Goal: Transaction & Acquisition: Book appointment/travel/reservation

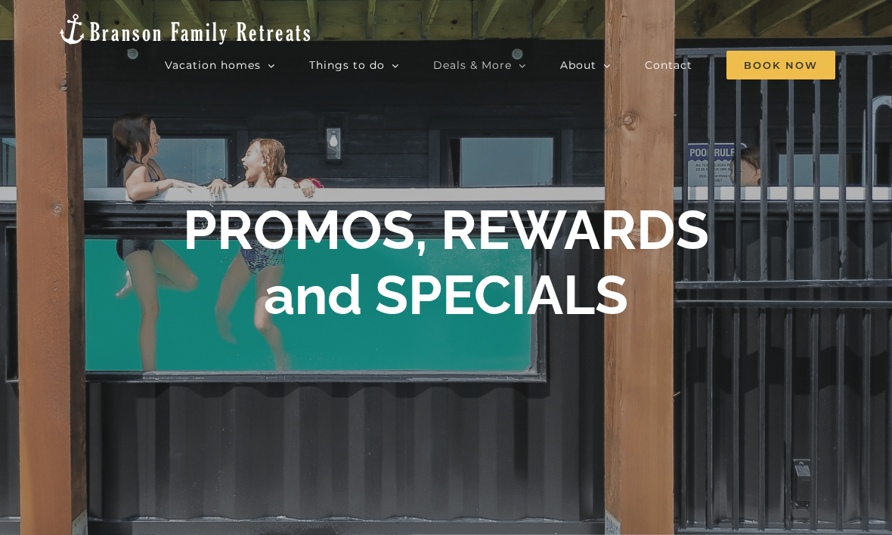
click at [767, 51] on span "Book Now" at bounding box center [781, 65] width 109 height 29
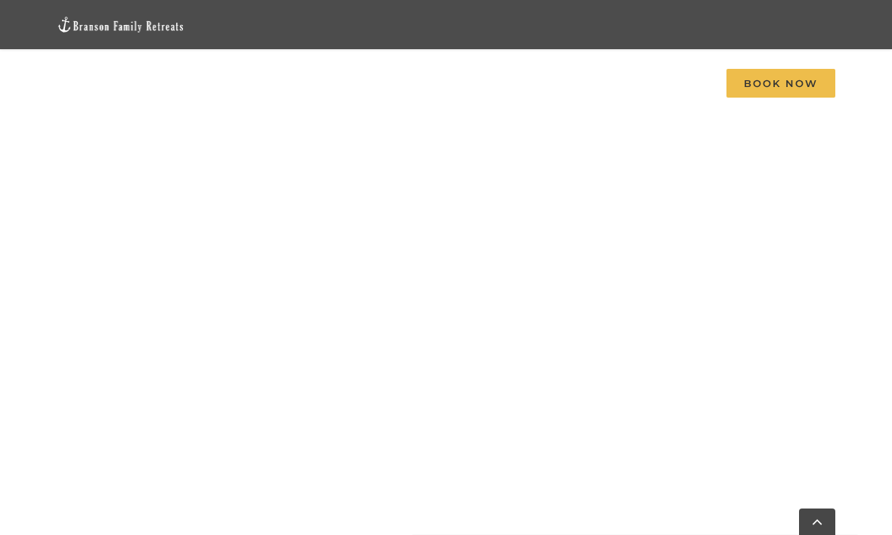
scroll to position [1074, 0]
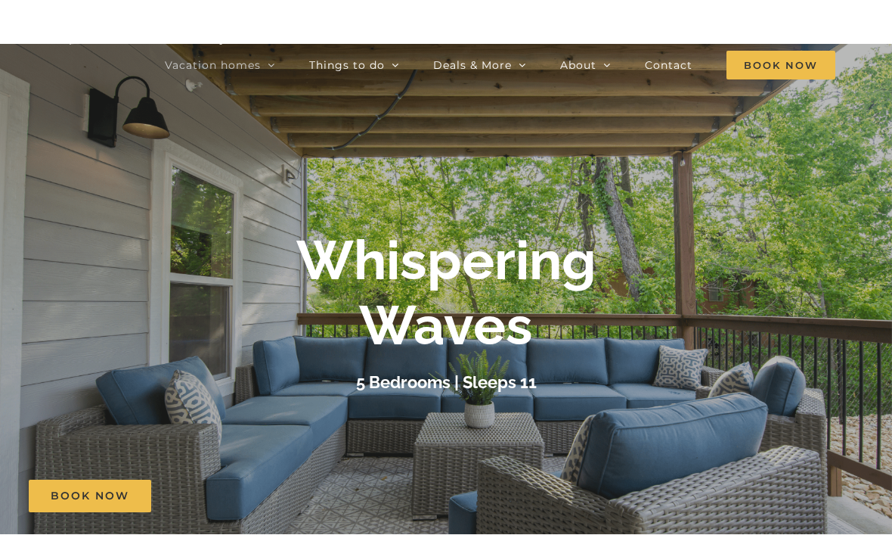
scroll to position [45, 0]
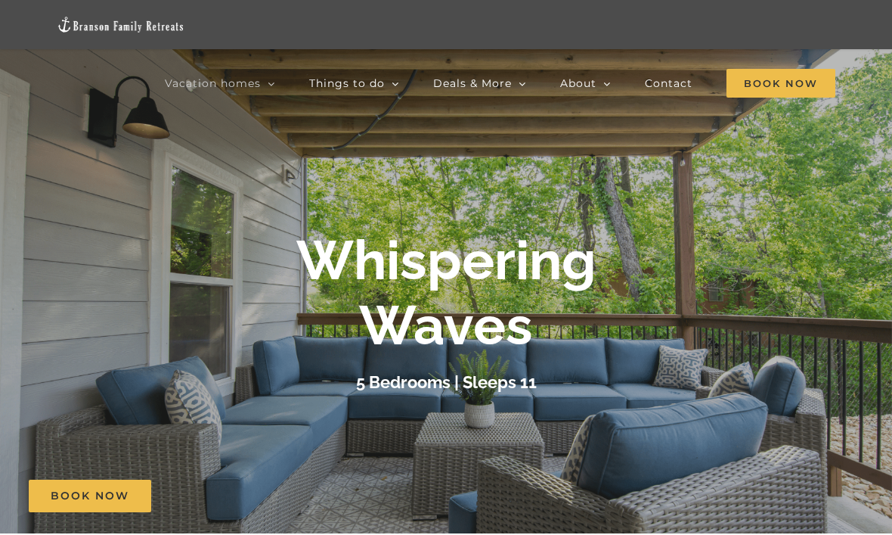
click at [759, 95] on span "Book Now" at bounding box center [781, 83] width 109 height 29
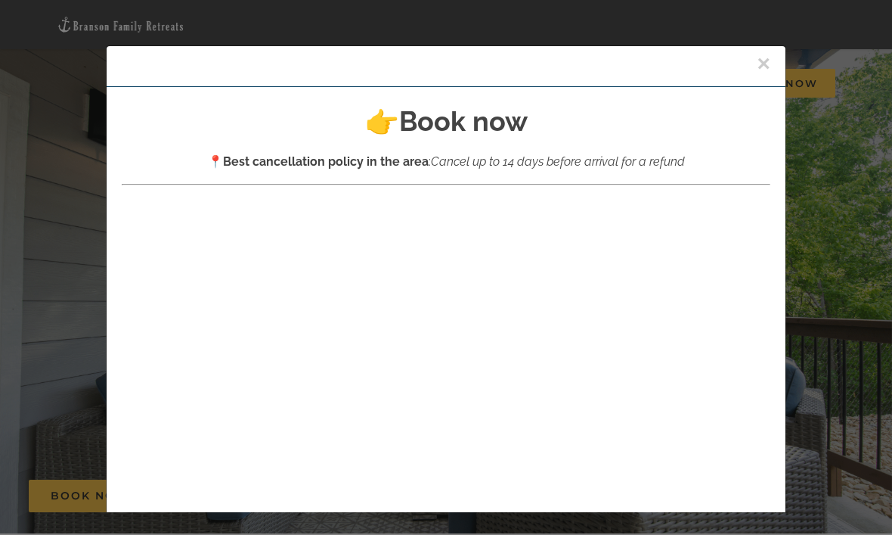
click at [770, 56] on button "×" at bounding box center [764, 63] width 14 height 23
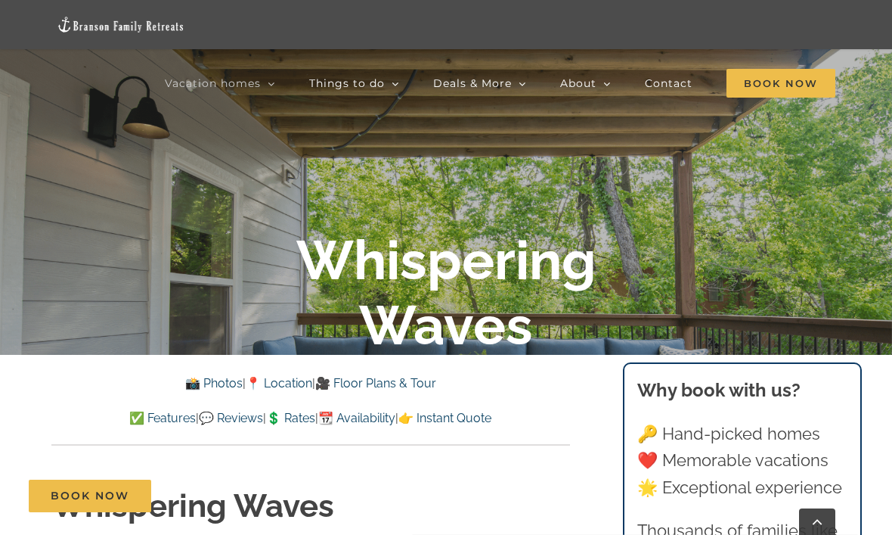
scroll to position [226, 0]
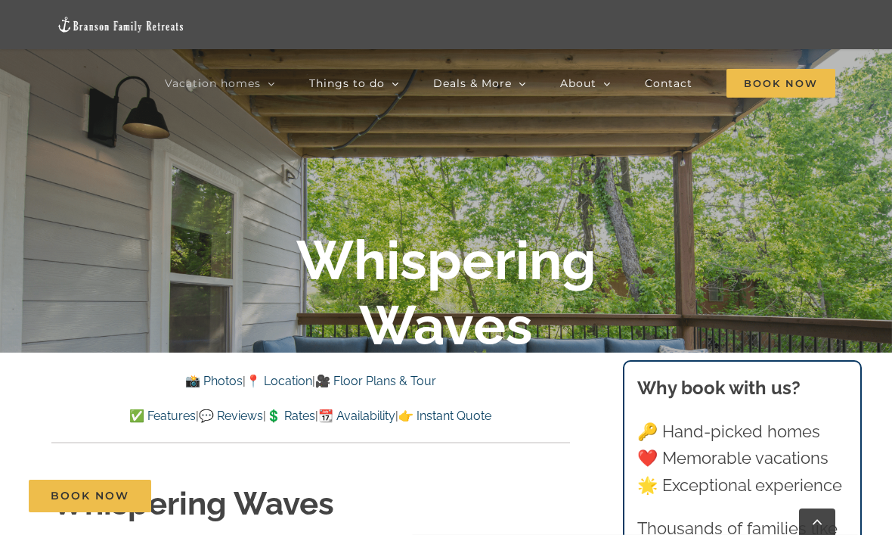
click at [303, 419] on link "💲 Rates" at bounding box center [290, 415] width 49 height 14
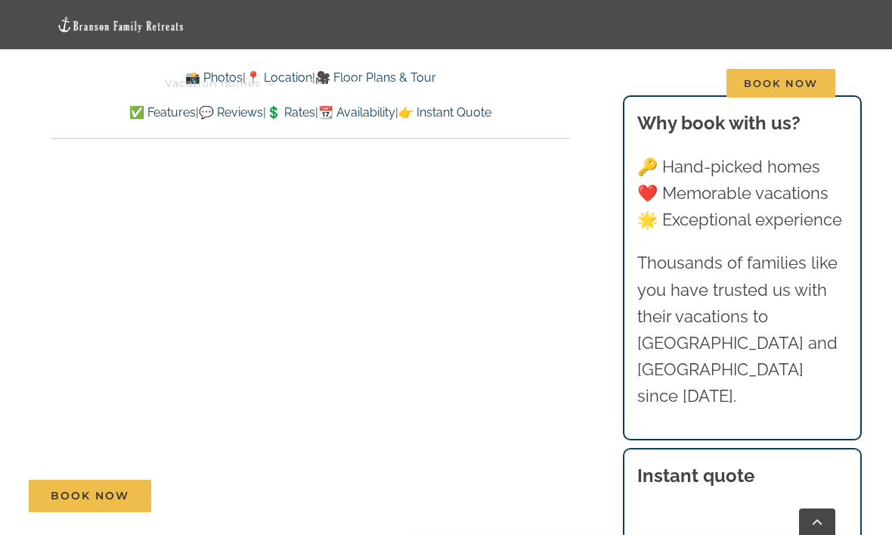
scroll to position [5912, 0]
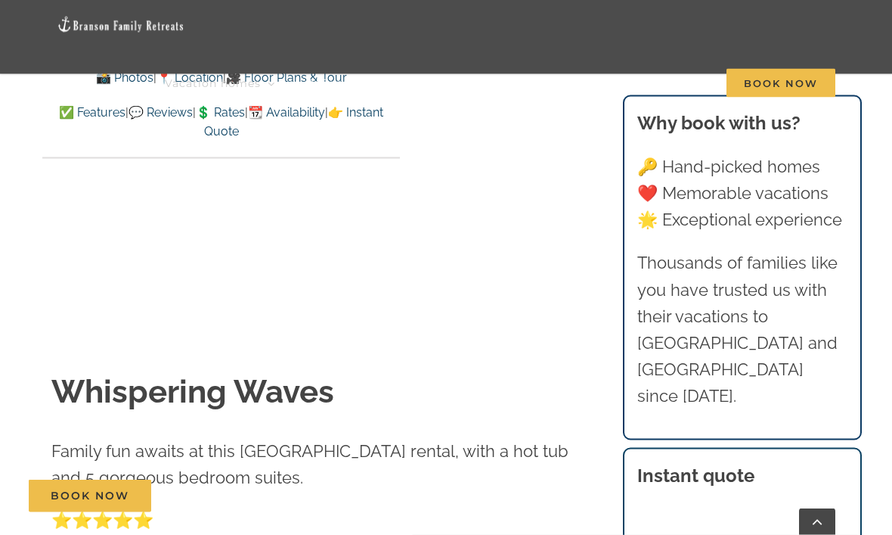
scroll to position [562, 0]
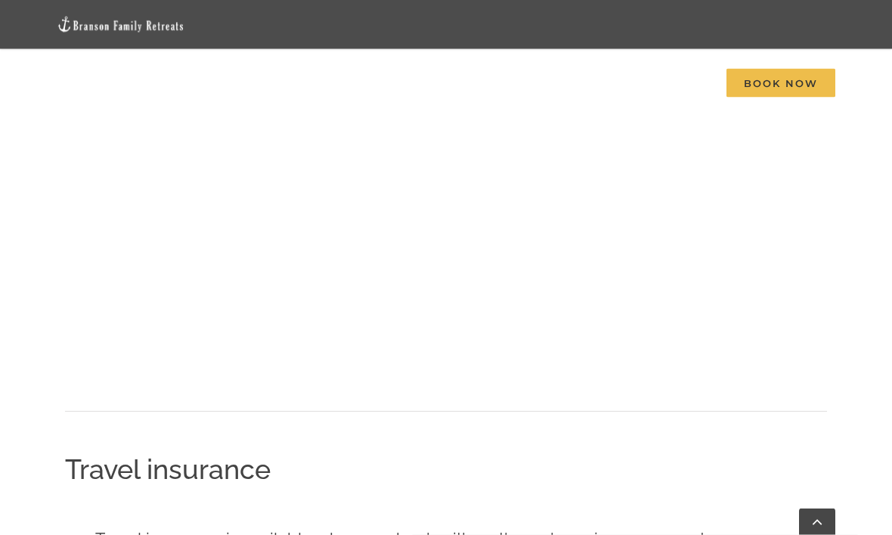
scroll to position [1041, 0]
